Goal: Task Accomplishment & Management: Use online tool/utility

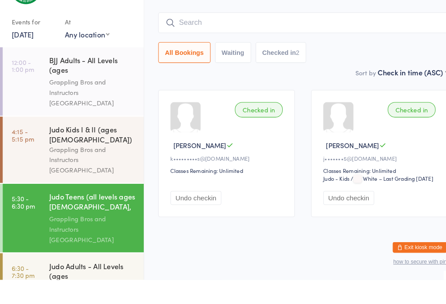
click at [107, 108] on div "Grappling Bros and Instructors [GEOGRAPHIC_DATA]" at bounding box center [90, 123] width 84 height 30
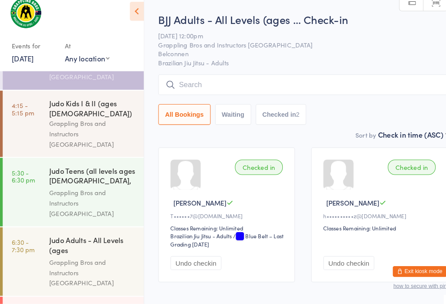
scroll to position [48, 0]
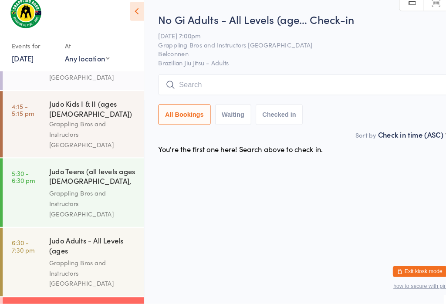
click at [247, 82] on input "search" at bounding box center [293, 92] width 280 height 20
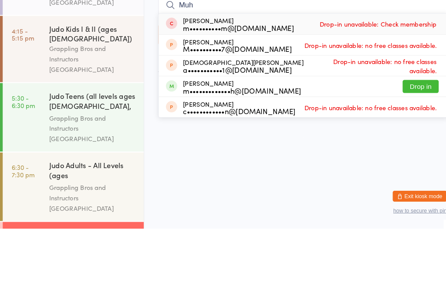
type input "Muh"
click at [410, 160] on button "Drop in" at bounding box center [406, 166] width 35 height 13
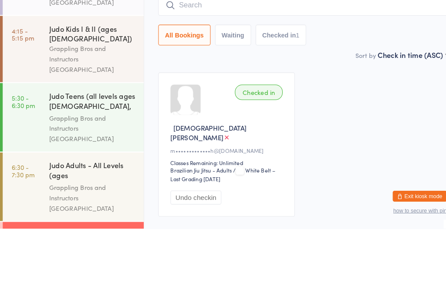
click at [358, 145] on div "Checked in [PERSON_NAME] A m•••••••••••••h@[DOMAIN_NAME] Classes Remaining: Unl…" at bounding box center [293, 222] width 296 height 155
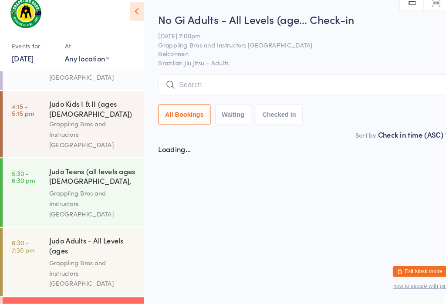
scroll to position [0, 0]
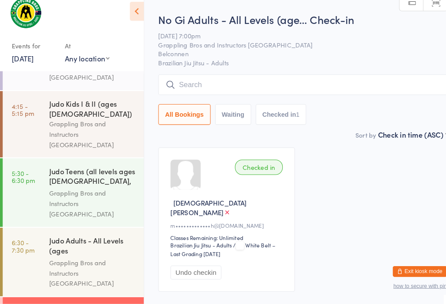
click at [182, 82] on input "search" at bounding box center [293, 92] width 280 height 20
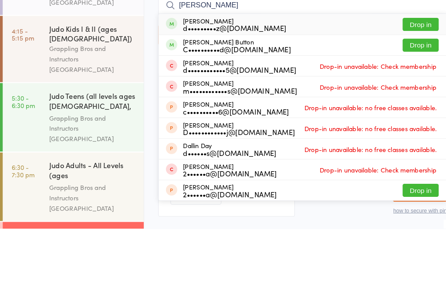
type input "[PERSON_NAME]"
click at [410, 100] on button "Drop in" at bounding box center [406, 106] width 35 height 13
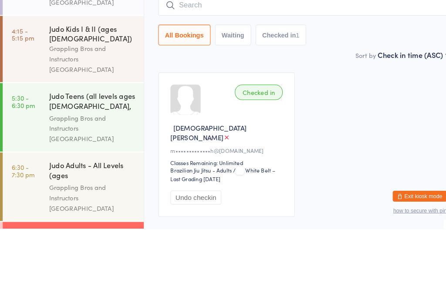
scroll to position [45, 0]
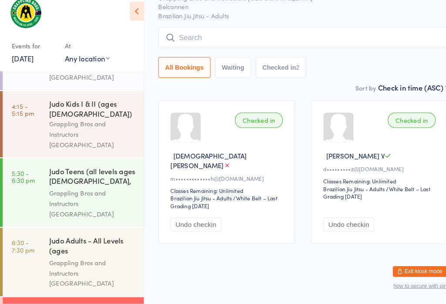
scroll to position [0, 0]
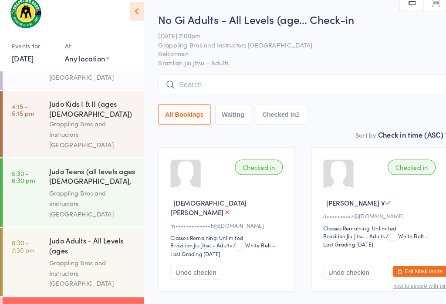
click at [402, 82] on input "search" at bounding box center [293, 92] width 280 height 20
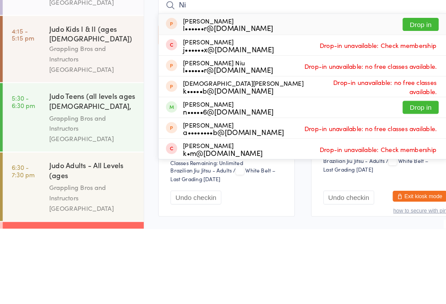
type input "Ni"
click at [416, 180] on button "Drop in" at bounding box center [406, 186] width 35 height 13
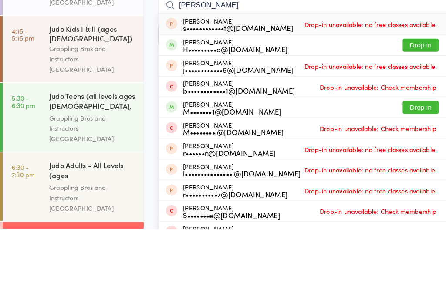
scroll to position [73, 0]
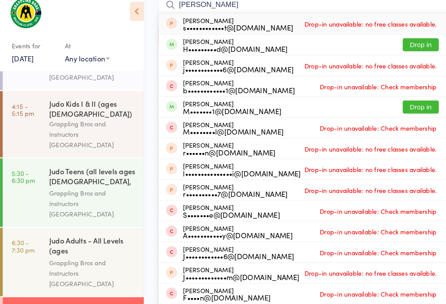
click at [377, 5] on input "[PERSON_NAME]" at bounding box center [293, 15] width 280 height 20
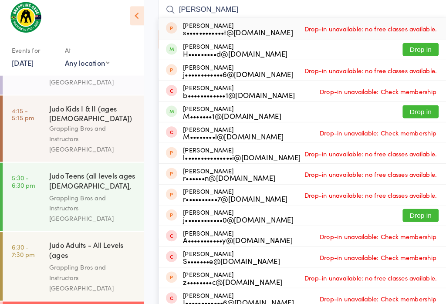
type input "[PERSON_NAME]"
click at [412, 48] on button "Drop in" at bounding box center [406, 54] width 35 height 13
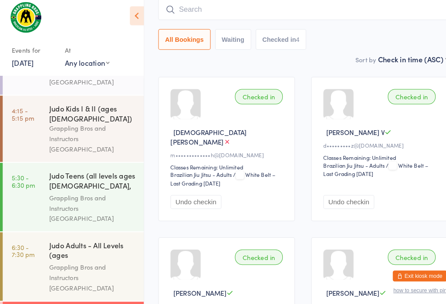
click at [262, 12] on input "search" at bounding box center [293, 15] width 280 height 20
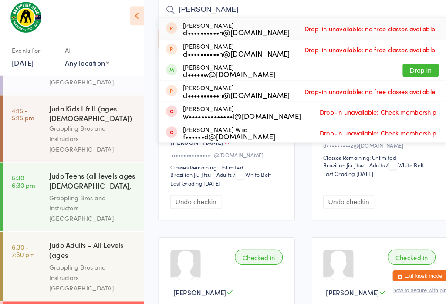
type input "[PERSON_NAME]"
click at [405, 68] on button "Drop in" at bounding box center [406, 74] width 35 height 13
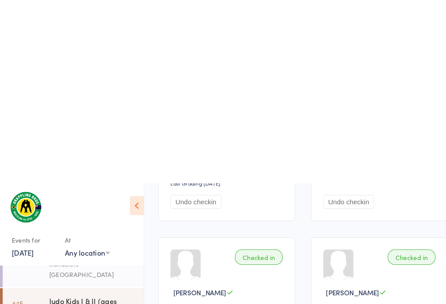
scroll to position [258, 0]
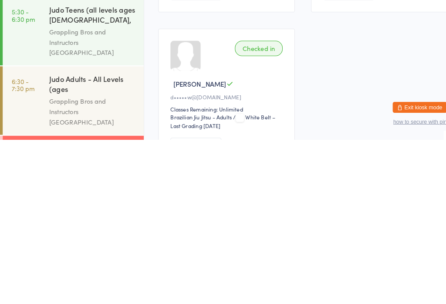
click at [70, 241] on div "Judo Adults - All Levels (ages [DEMOGRAPHIC_DATA]+)" at bounding box center [90, 251] width 84 height 21
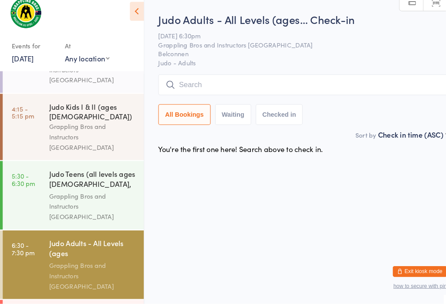
click at [198, 88] on input "search" at bounding box center [293, 92] width 280 height 20
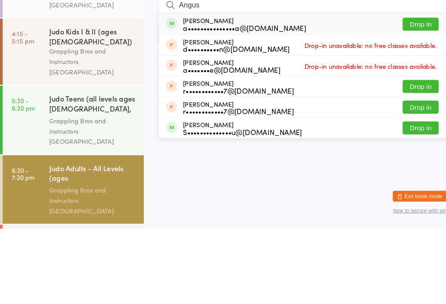
click at [392, 78] on input "Angus" at bounding box center [293, 88] width 280 height 20
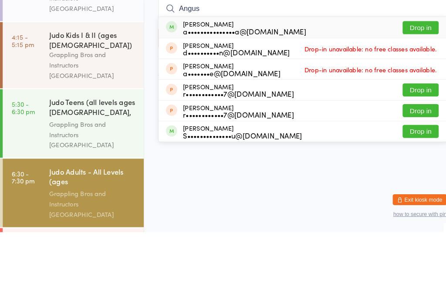
type input "Angus"
click at [406, 100] on button "Drop in" at bounding box center [406, 106] width 35 height 13
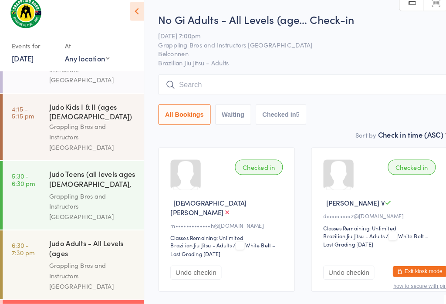
click at [233, 86] on input "search" at bounding box center [293, 92] width 280 height 20
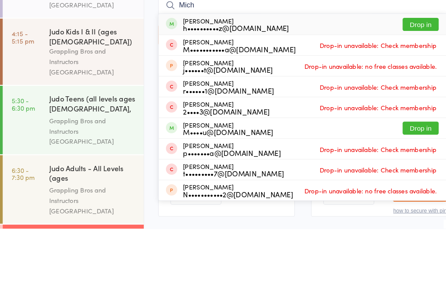
type input "Mich"
click at [413, 100] on button "Drop in" at bounding box center [406, 106] width 35 height 13
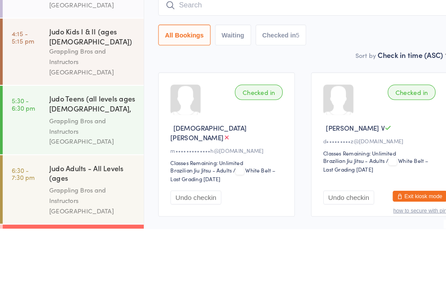
scroll to position [73, 0]
